Goal: Task Accomplishment & Management: Manage account settings

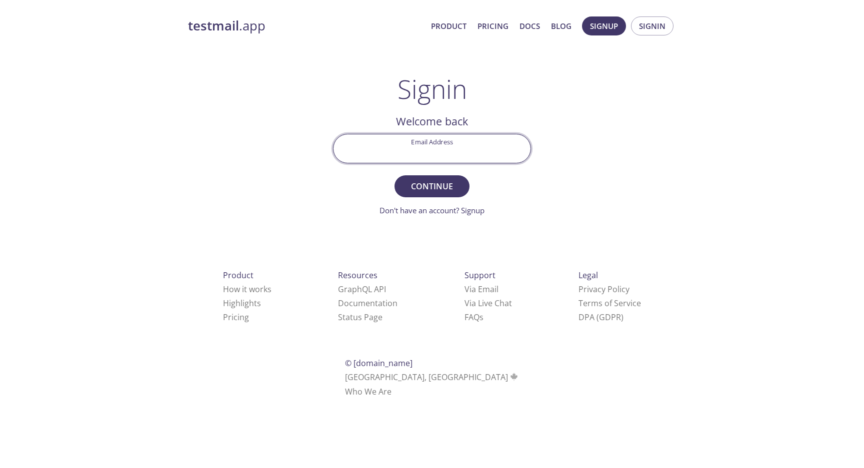
click at [446, 156] on input "Email Address" at bounding box center [431, 148] width 197 height 28
type input "k.malleboina@sap.com"
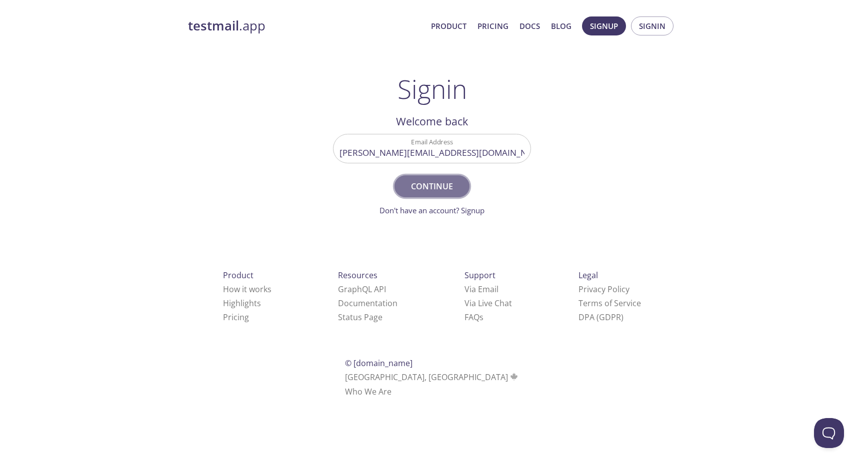
click at [434, 190] on span "Continue" at bounding box center [431, 186] width 53 height 14
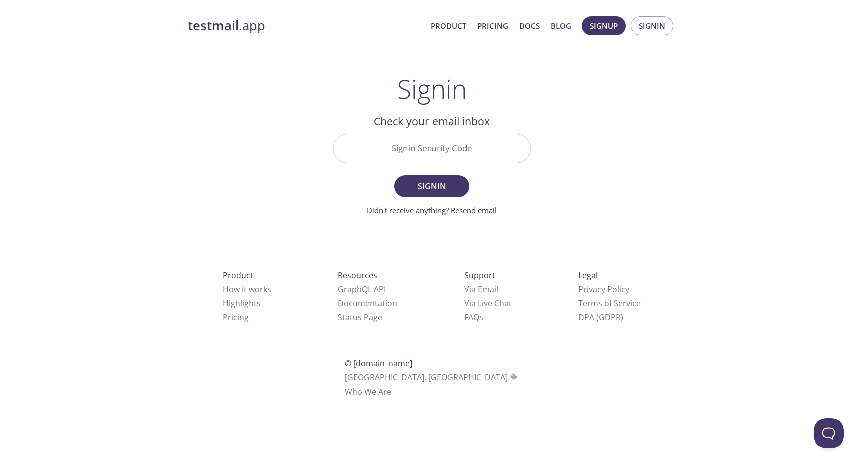
click at [415, 145] on input "Signin Security Code" at bounding box center [431, 148] width 197 height 28
click at [413, 148] on input "Signin Security Code" at bounding box center [431, 148] width 197 height 28
paste input "C3FM9N7"
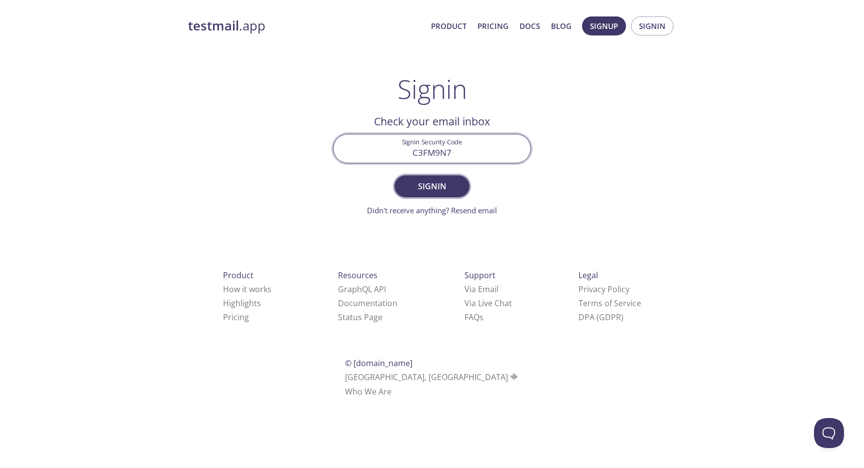
type input "C3FM9N7"
click at [443, 179] on span "Signin" at bounding box center [431, 186] width 53 height 14
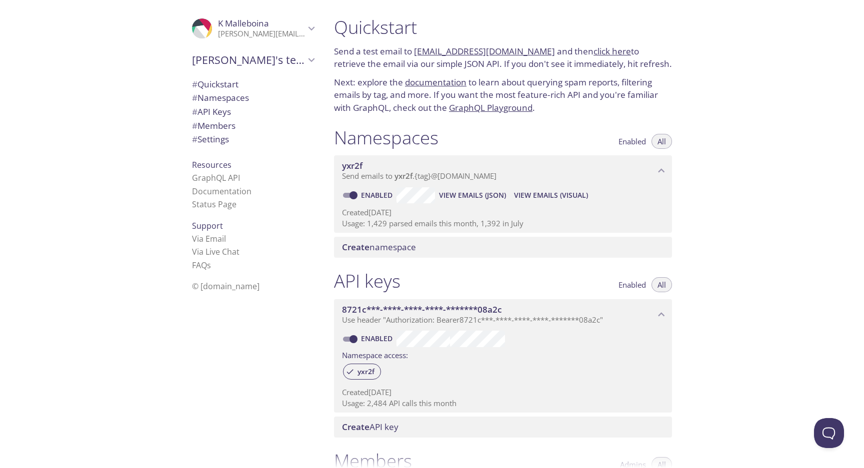
click at [454, 199] on span "View Emails (JSON)" at bounding box center [472, 195] width 67 height 12
